Goal: Task Accomplishment & Management: Complete application form

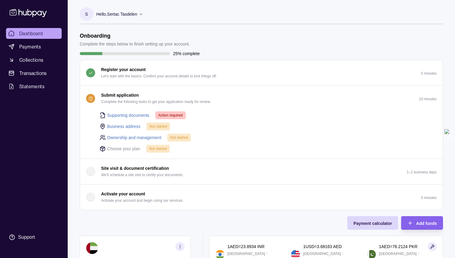
click at [168, 119] on div "Supporting documents Action required Business address Not started Ownership and…" at bounding box center [264, 132] width 344 height 42
click at [174, 113] on span "Action required" at bounding box center [170, 115] width 24 height 4
click at [150, 142] on div "Supporting documents Action required Business address Not started Ownership and…" at bounding box center [264, 132] width 344 height 42
click at [92, 97] on icon "button" at bounding box center [90, 98] width 5 height 5
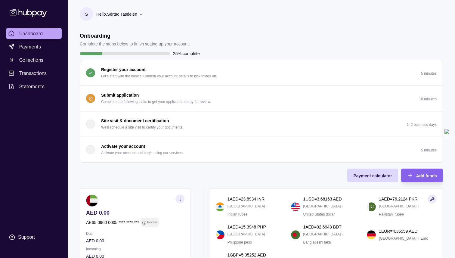
click at [92, 97] on icon "button" at bounding box center [90, 98] width 5 height 5
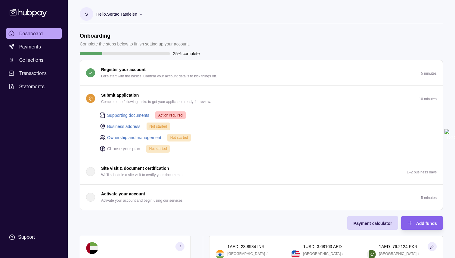
click at [120, 115] on link "Supporting documents" at bounding box center [128, 115] width 42 height 7
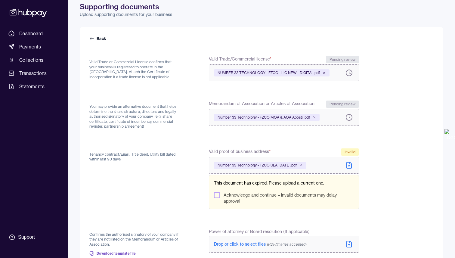
scroll to position [31, 0]
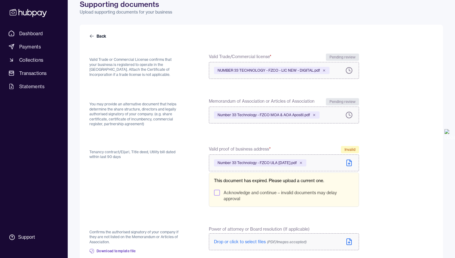
click at [348, 164] on icon at bounding box center [348, 162] width 7 height 7
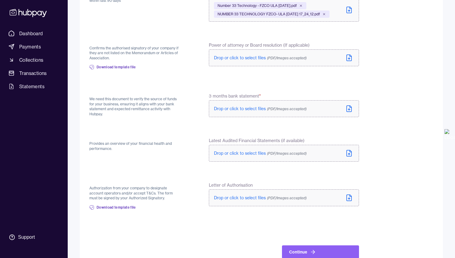
scroll to position [203, 0]
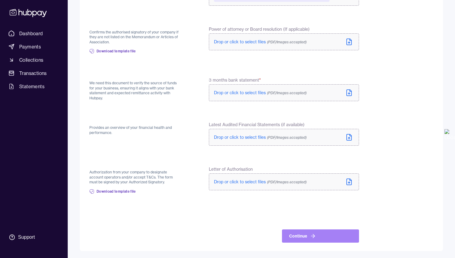
click at [292, 240] on button "Continue" at bounding box center [320, 235] width 77 height 13
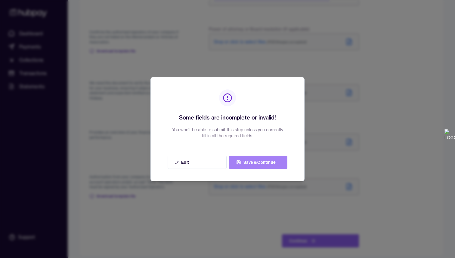
click at [260, 162] on button "Save & Continue" at bounding box center [258, 161] width 58 height 13
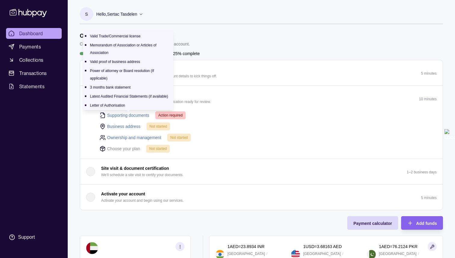
click at [128, 115] on link "Supporting documents" at bounding box center [128, 115] width 42 height 7
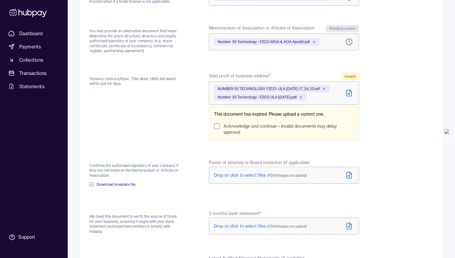
scroll to position [104, 0]
click at [214, 129] on div "Acknowledge and continue – invalid documents may delay approval" at bounding box center [284, 129] width 140 height 12
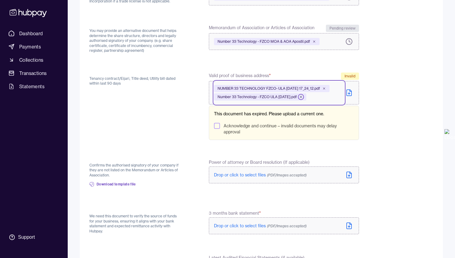
click at [303, 97] on icon at bounding box center [301, 97] width 4 height 4
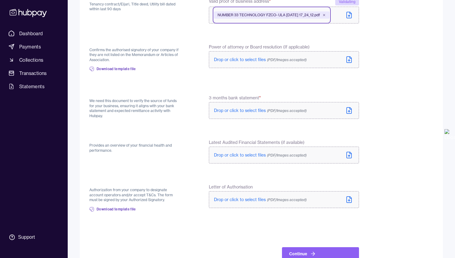
scroll to position [179, 0]
click at [349, 112] on icon at bounding box center [349, 111] width 0 height 2
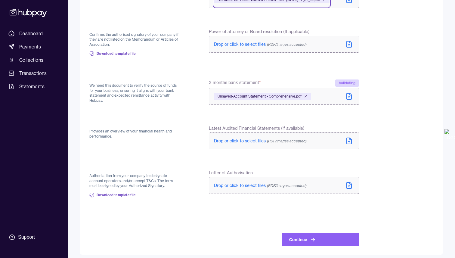
scroll to position [197, 0]
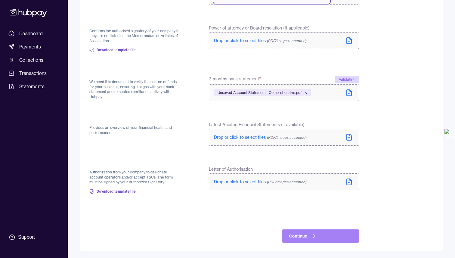
click at [313, 233] on icon at bounding box center [313, 236] width 6 height 6
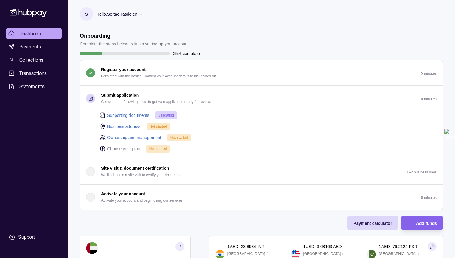
click at [130, 127] on link "Business address" at bounding box center [123, 126] width 33 height 7
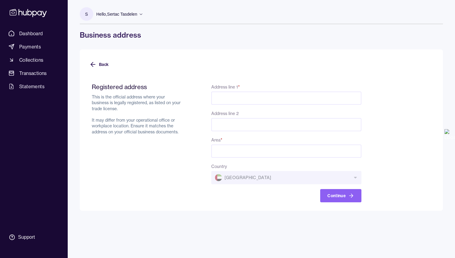
click at [241, 93] on input "Address line 1 *" at bounding box center [286, 97] width 150 height 13
paste input "**********"
type input "**********"
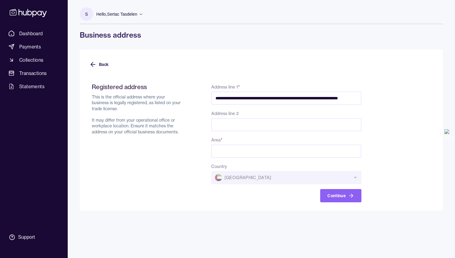
click at [236, 120] on input "Address line 2" at bounding box center [286, 124] width 150 height 13
click at [235, 151] on input "Area *" at bounding box center [286, 150] width 150 height 13
drag, startPoint x: 315, startPoint y: 97, endPoint x: 419, endPoint y: 103, distance: 103.6
click at [419, 103] on form "**********" at bounding box center [261, 139] width 344 height 126
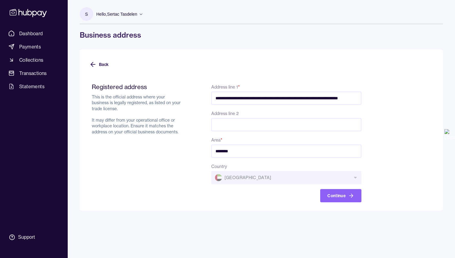
scroll to position [0, 0]
drag, startPoint x: 257, startPoint y: 152, endPoint x: 180, endPoint y: 152, distance: 77.0
click at [180, 152] on div "**********" at bounding box center [226, 142] width 269 height 119
paste input "**********"
type input "**********"
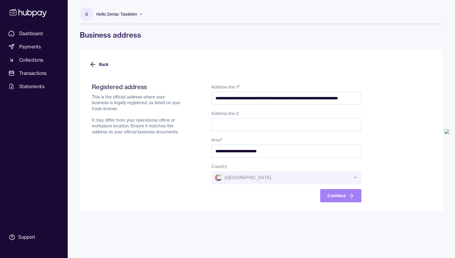
click at [351, 195] on icon "button" at bounding box center [351, 195] width 6 height 6
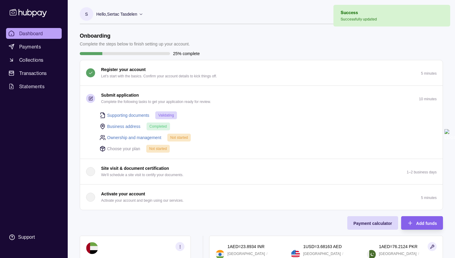
click at [142, 137] on link "Ownership and management" at bounding box center [134, 137] width 54 height 7
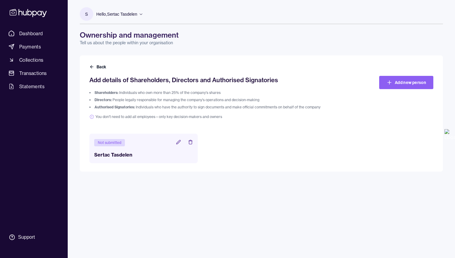
click at [95, 158] on h3 "Sertac Tasdelen" at bounding box center [143, 154] width 99 height 7
click at [177, 143] on icon at bounding box center [178, 142] width 5 height 5
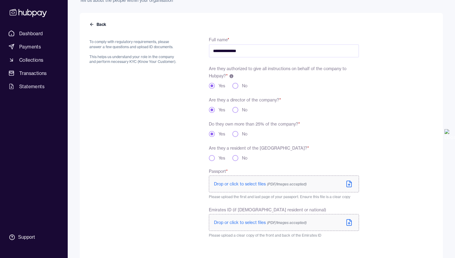
scroll to position [43, 0]
click at [234, 158] on button "No" at bounding box center [235, 158] width 6 height 6
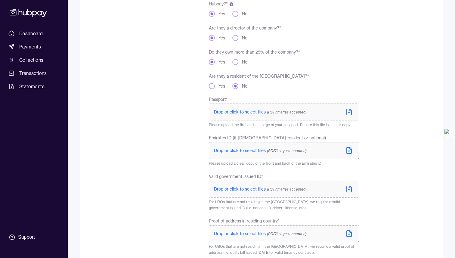
scroll to position [116, 0]
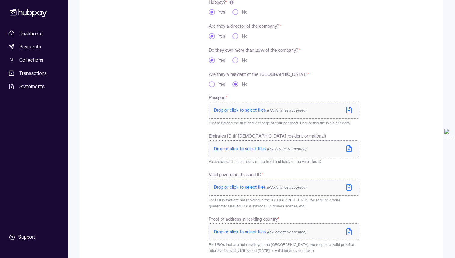
click at [218, 109] on span "Drop or click to select files (PDF/Images accepted)" at bounding box center [260, 109] width 93 height 5
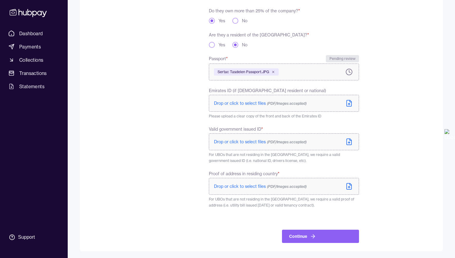
scroll to position [156, 0]
click at [231, 143] on span "Drop or click to select files (PDF/Images accepted)" at bounding box center [260, 140] width 93 height 5
click at [348, 102] on icon at bounding box center [348, 102] width 7 height 7
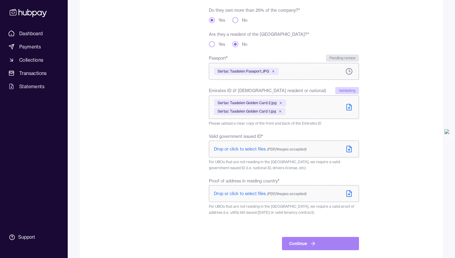
click at [329, 244] on button "Continue" at bounding box center [320, 243] width 77 height 13
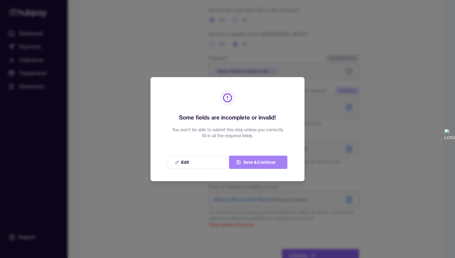
click at [264, 164] on button "Save & Continue" at bounding box center [258, 161] width 58 height 13
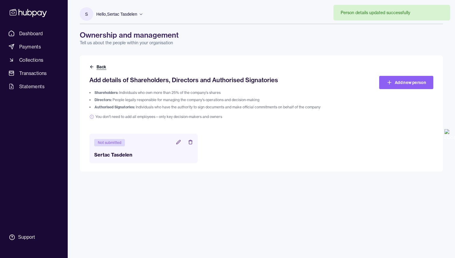
click at [95, 66] on button "Back" at bounding box center [98, 67] width 18 height 6
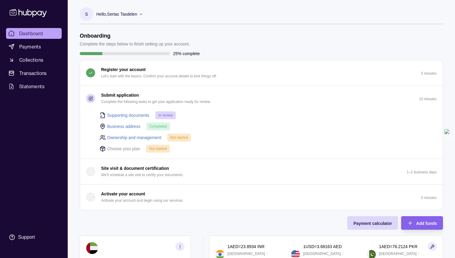
click at [143, 137] on link "Ownership and management" at bounding box center [134, 137] width 54 height 7
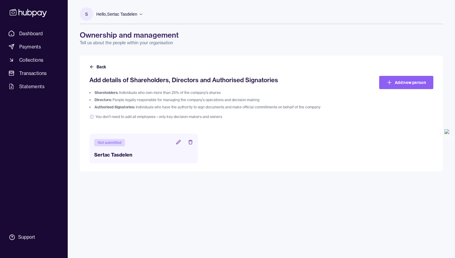
click at [177, 141] on icon at bounding box center [178, 142] width 5 height 5
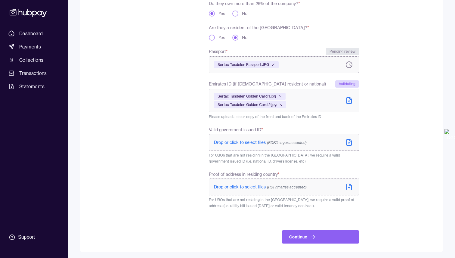
scroll to position [164, 0]
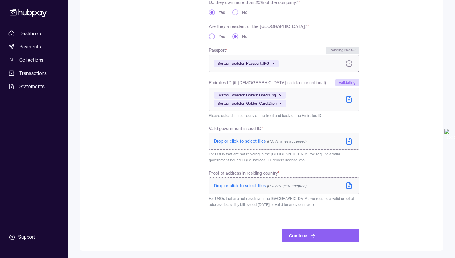
click at [264, 144] on label "Drop or click to select files (PDF/Images accepted)" at bounding box center [284, 141] width 150 height 17
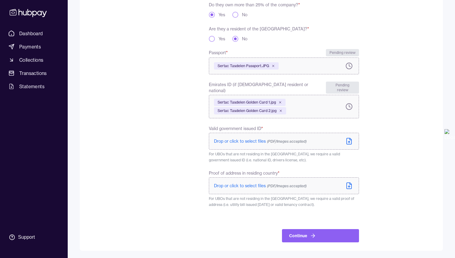
scroll to position [157, 0]
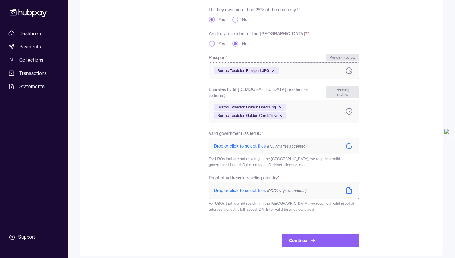
click at [275, 190] on label "Drop or click to select files (PDF/Images accepted)" at bounding box center [284, 190] width 150 height 17
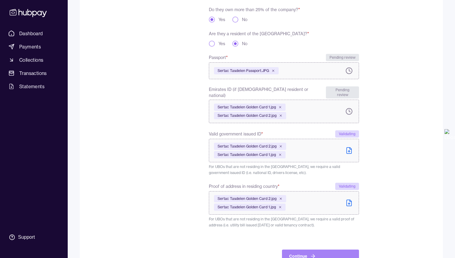
click at [318, 249] on button "Continue" at bounding box center [320, 255] width 77 height 13
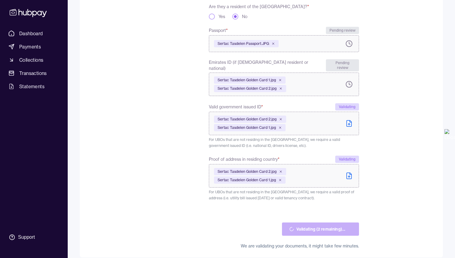
scroll to position [186, 0]
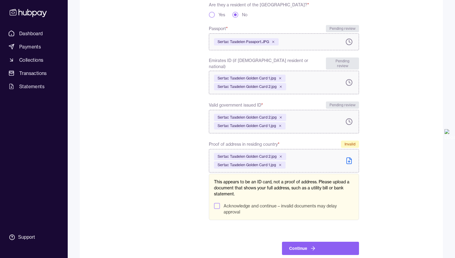
click at [216, 203] on button "Acknowledge and continue – invalid documents may delay approval" at bounding box center [217, 206] width 6 height 6
click at [309, 253] on div "**********" at bounding box center [261, 66] width 363 height 393
click at [305, 245] on button "Continue" at bounding box center [320, 248] width 77 height 13
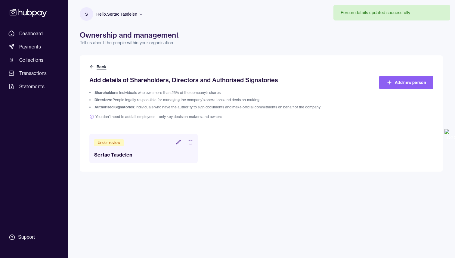
click at [93, 67] on icon at bounding box center [91, 66] width 5 height 5
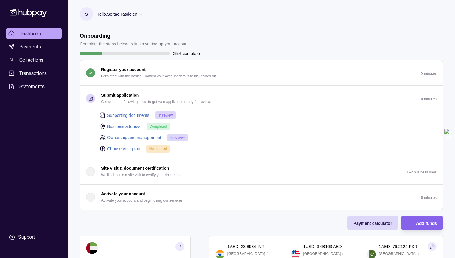
click at [133, 149] on link "Choose your plan" at bounding box center [123, 148] width 33 height 7
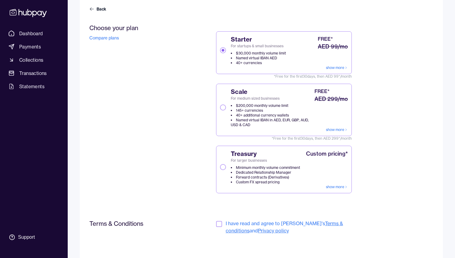
scroll to position [65, 0]
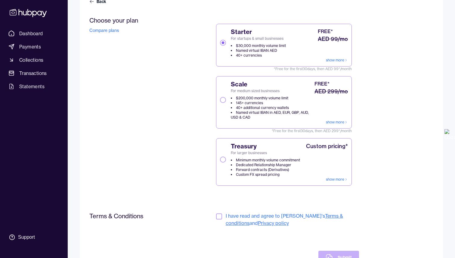
click at [222, 93] on div "Scale For medium sized businesses $200,000 monthly volume limit 145+ currencies…" at bounding box center [266, 100] width 93 height 40
click at [222, 97] on button "Scale For medium sized businesses $200,000 monthly volume limit 145+ currencies…" at bounding box center [223, 100] width 6 height 6
click at [223, 102] on button "Scale For medium sized businesses $200,000 monthly volume limit 145+ currencies…" at bounding box center [223, 100] width 6 height 6
click at [219, 216] on button "button" at bounding box center [219, 216] width 6 height 6
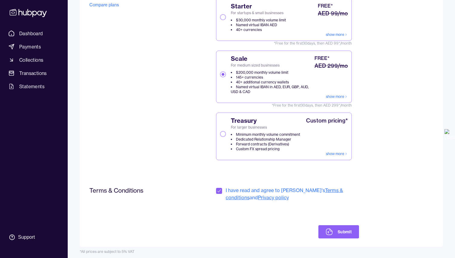
scroll to position [94, 0]
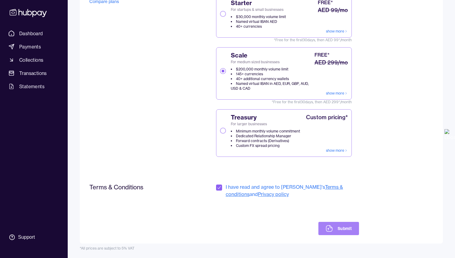
click at [338, 229] on button "Submit" at bounding box center [338, 228] width 41 height 13
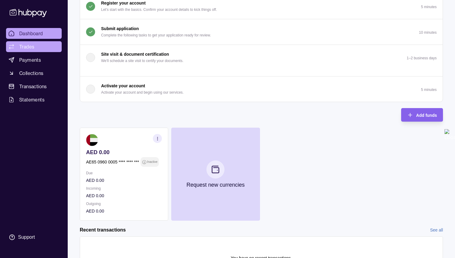
scroll to position [67, 0]
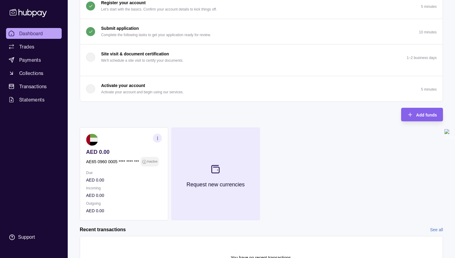
click at [227, 180] on button "Request new currencies" at bounding box center [215, 173] width 88 height 93
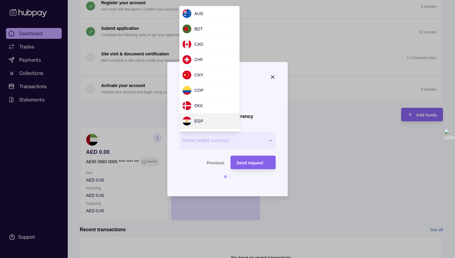
scroll to position [528, 0]
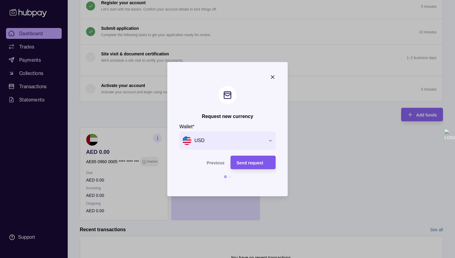
click at [250, 163] on span "Send request" at bounding box center [249, 162] width 27 height 5
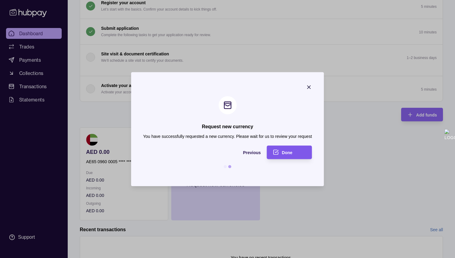
click at [286, 154] on span "Done" at bounding box center [287, 152] width 11 height 5
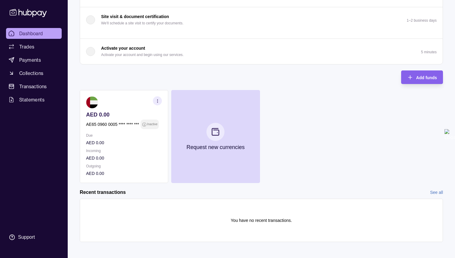
scroll to position [107, 0]
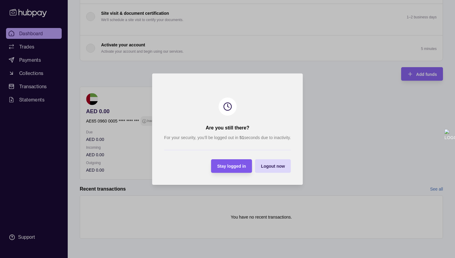
click at [235, 168] on span "Stay logged in" at bounding box center [231, 166] width 29 height 5
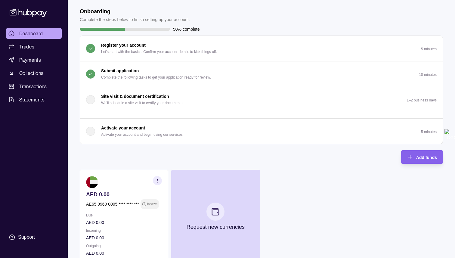
scroll to position [0, 0]
